Goal: Feedback & Contribution: Leave review/rating

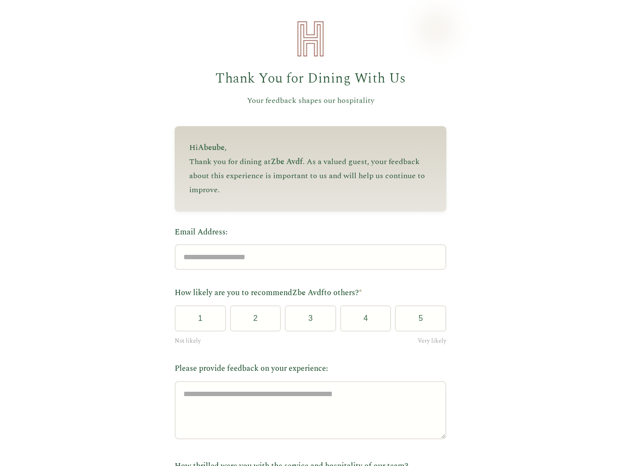
click at [306, 233] on label "Email Address:" at bounding box center [311, 232] width 272 height 13
click at [306, 244] on input "Email Address:" at bounding box center [311, 257] width 272 height 26
click at [306, 233] on label "Email Address:" at bounding box center [311, 232] width 272 height 13
click at [306, 244] on input "Email Address:" at bounding box center [311, 257] width 272 height 26
click at [196, 322] on button "1" at bounding box center [200, 318] width 51 height 26
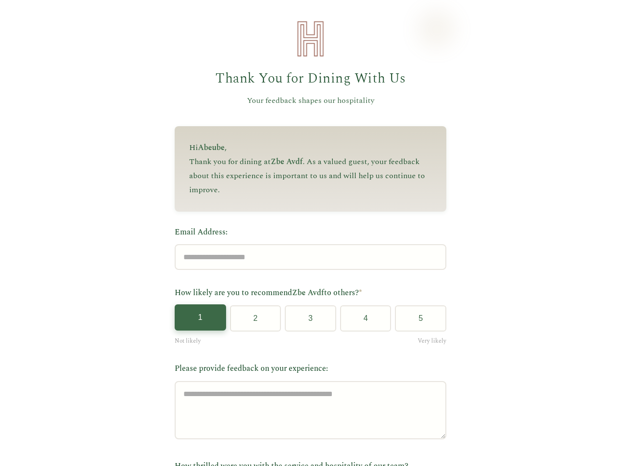
click at [251, 322] on button "2" at bounding box center [255, 318] width 51 height 26
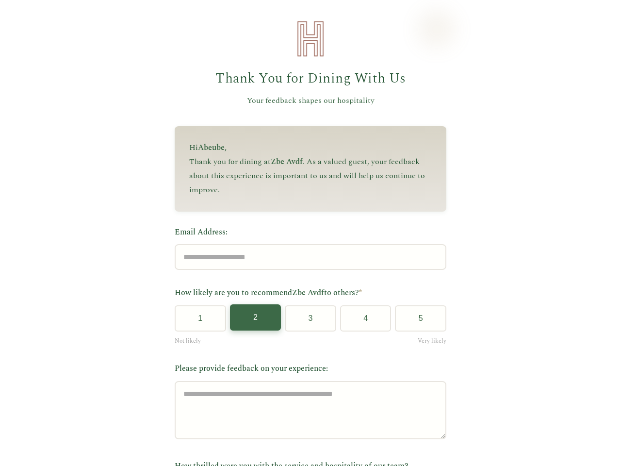
click at [307, 322] on button "3" at bounding box center [310, 318] width 51 height 26
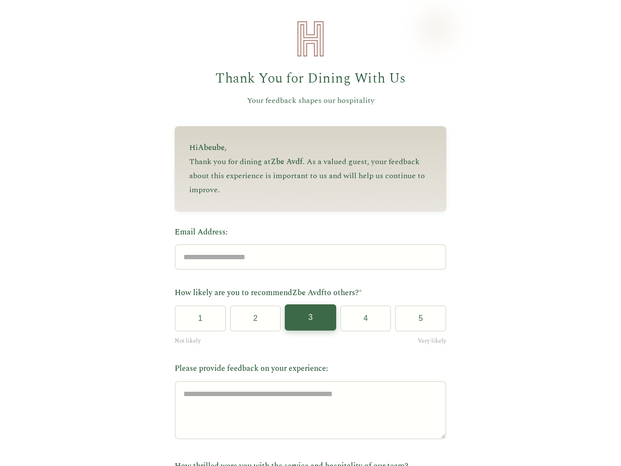
click at [361, 322] on button "4" at bounding box center [365, 318] width 51 height 26
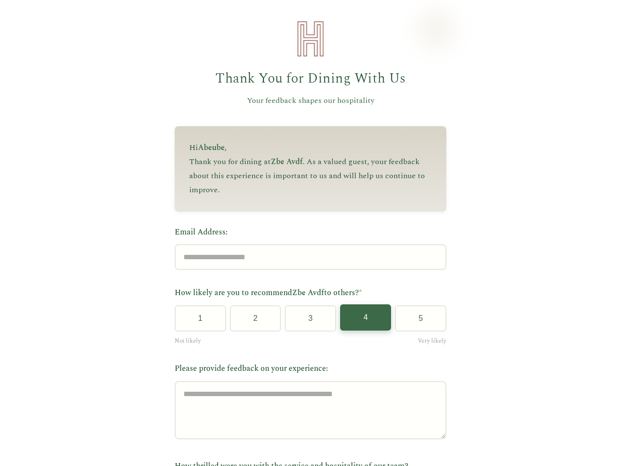
click at [417, 322] on button "5" at bounding box center [420, 318] width 51 height 26
